Goal: Information Seeking & Learning: Understand process/instructions

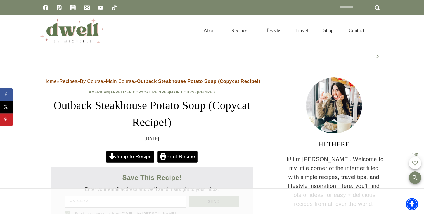
click at [125, 155] on link "Jump to Recipe" at bounding box center [130, 156] width 48 height 11
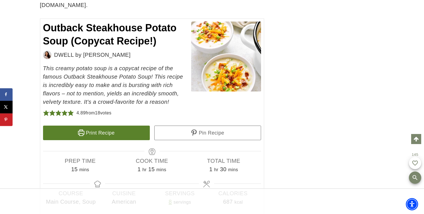
drag, startPoint x: 423, startPoint y: 14, endPoint x: 423, endPoint y: 85, distance: 70.9
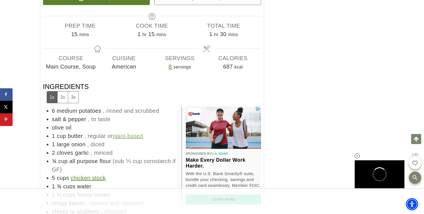
scroll to position [0, 0]
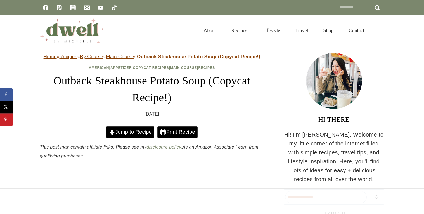
click at [136, 133] on link "Jump to Recipe" at bounding box center [130, 131] width 48 height 11
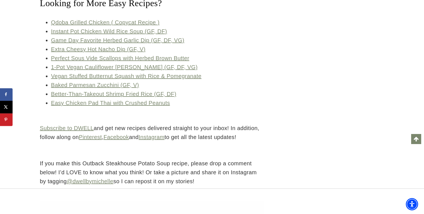
scroll to position [2623, 0]
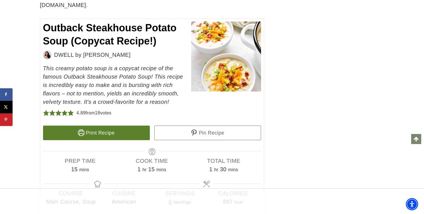
click at [104, 125] on link "Print Recipe" at bounding box center [96, 132] width 107 height 15
